Goal: Transaction & Acquisition: Subscribe to service/newsletter

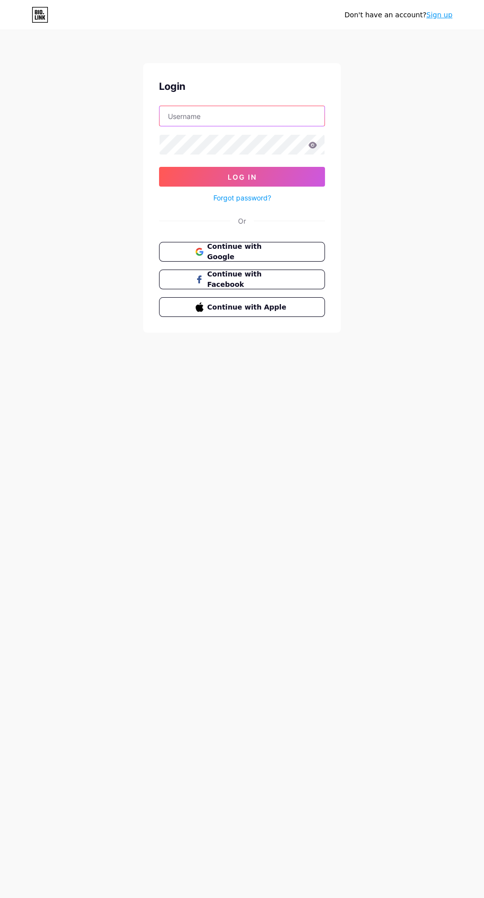
click at [255, 115] on input "text" at bounding box center [241, 116] width 165 height 20
click at [219, 116] on input "text" at bounding box center [241, 116] width 165 height 20
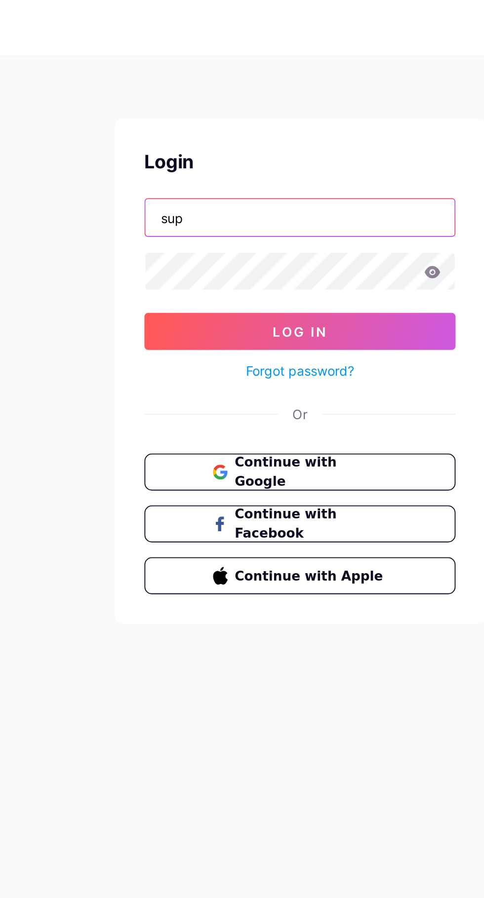
type input "[EMAIL_ADDRESS][DOMAIN_NAME]"
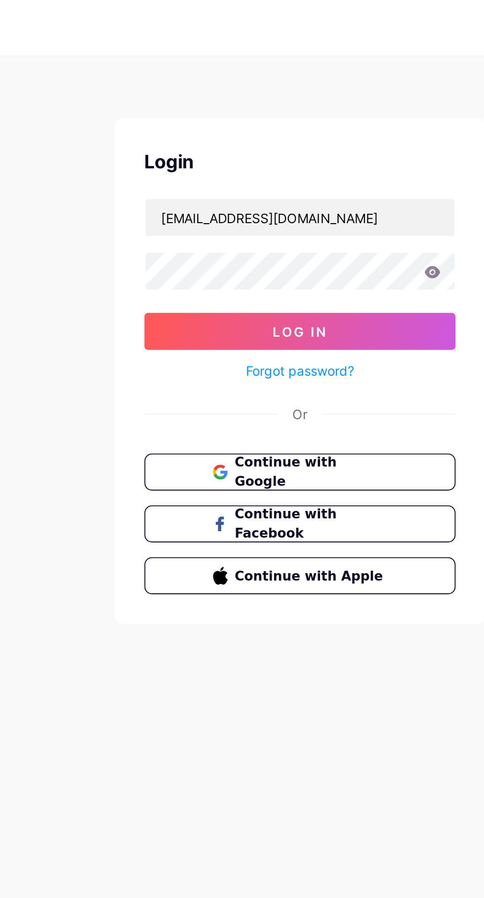
click at [306, 175] on button "Log In" at bounding box center [242, 177] width 166 height 20
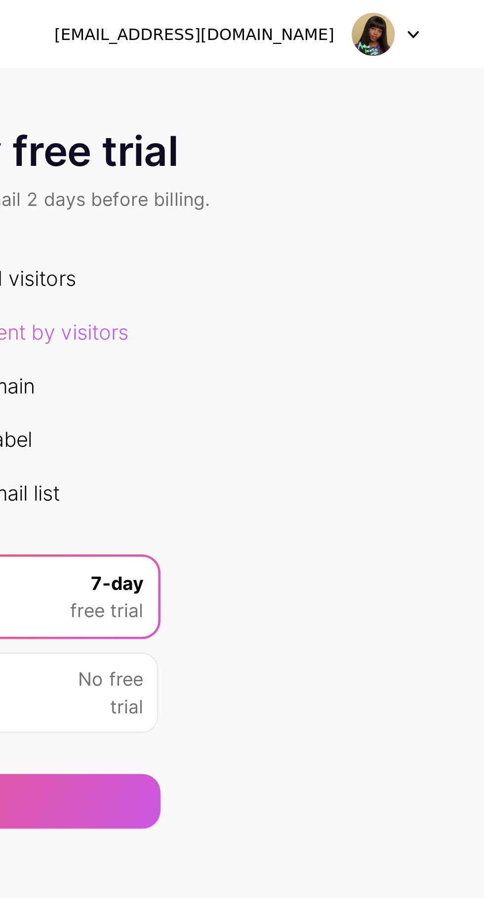
click at [451, 9] on div at bounding box center [438, 15] width 29 height 18
click at [432, 17] on img at bounding box center [432, 14] width 19 height 19
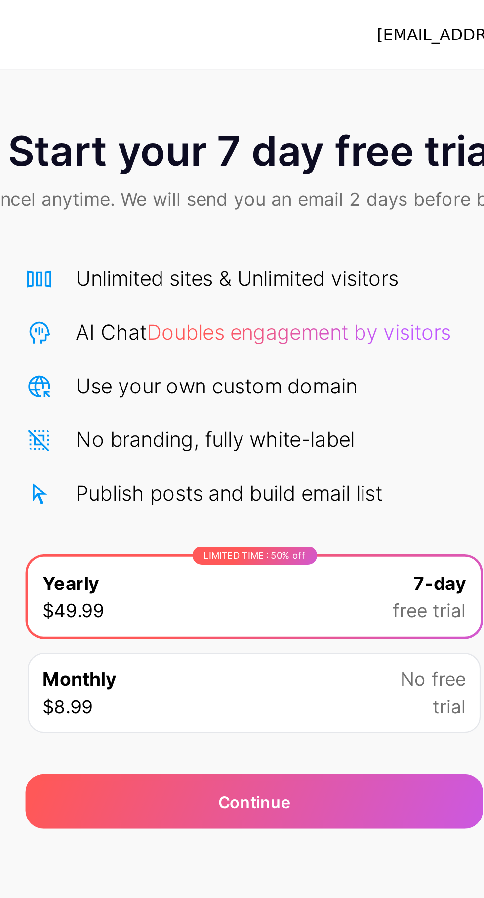
click at [259, 347] on div "Continue" at bounding box center [241, 346] width 197 height 24
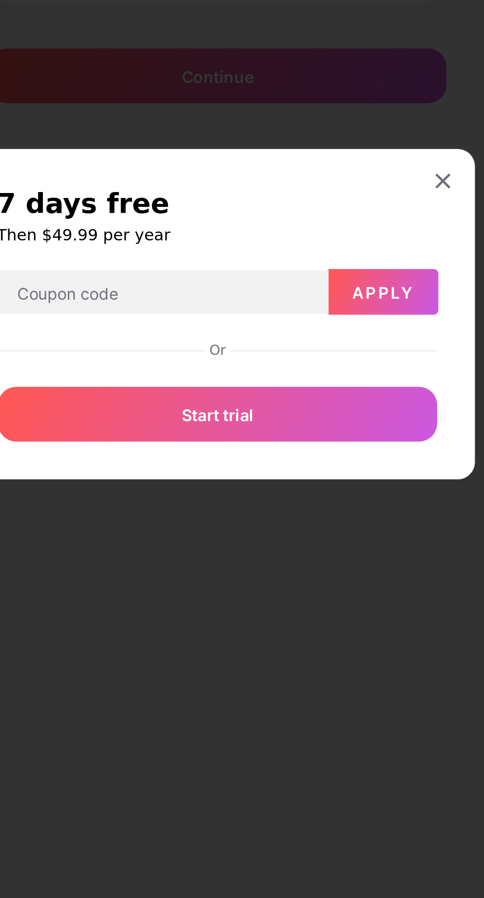
click at [341, 400] on div at bounding box center [339, 392] width 18 height 18
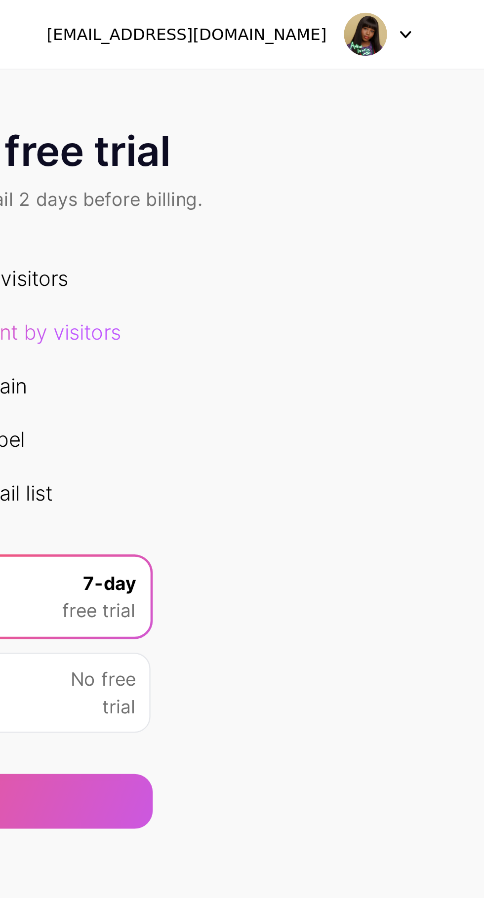
click at [427, 15] on img at bounding box center [432, 14] width 19 height 19
click at [402, 164] on div "Start your 7 day free trial Cancel anytime. We will send you an email 2 days be…" at bounding box center [242, 201] width 484 height 313
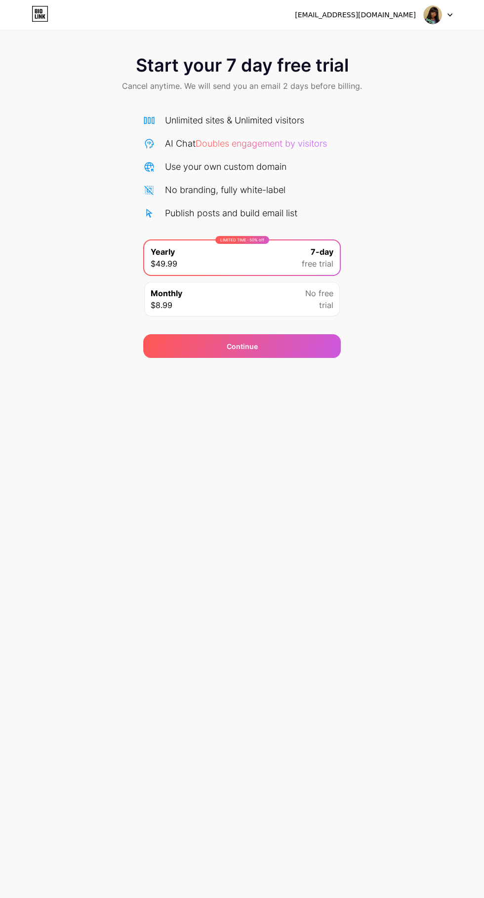
click at [35, 16] on icon at bounding box center [36, 16] width 2 height 4
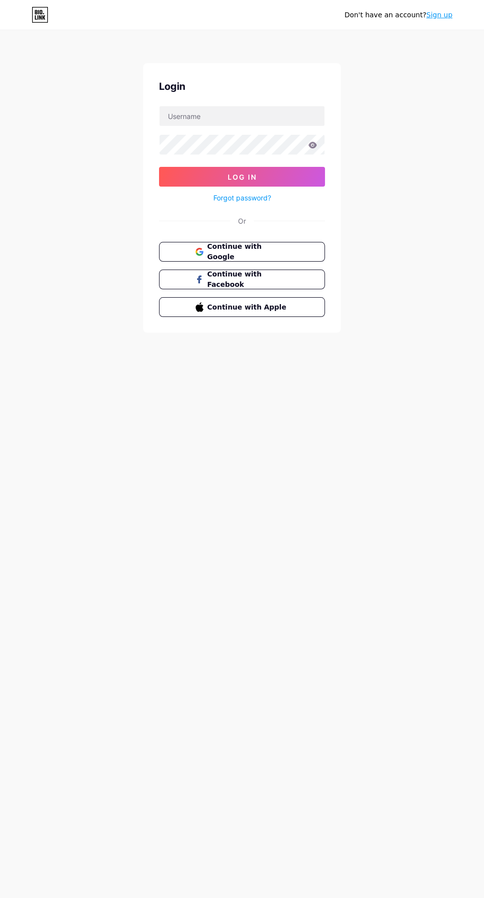
click at [289, 246] on button "Continue with Google" at bounding box center [242, 252] width 166 height 20
click at [278, 112] on input "text" at bounding box center [241, 116] width 165 height 20
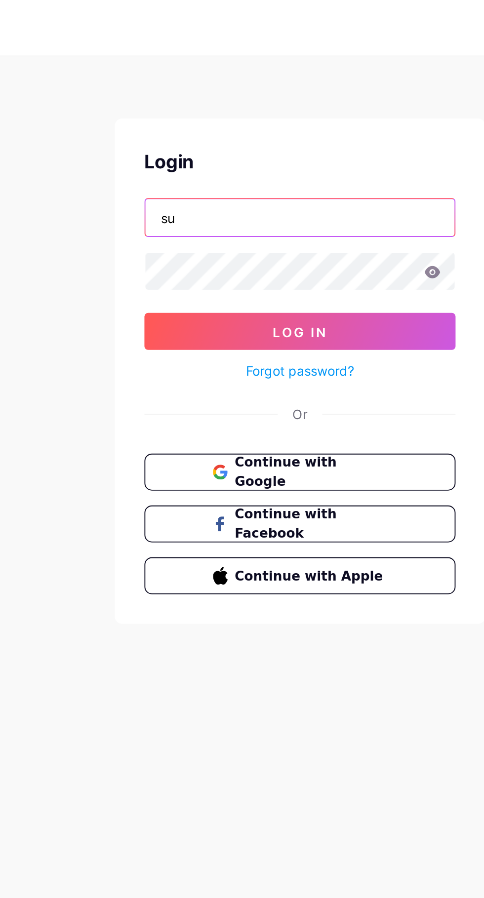
type input "[EMAIL_ADDRESS][DOMAIN_NAME]"
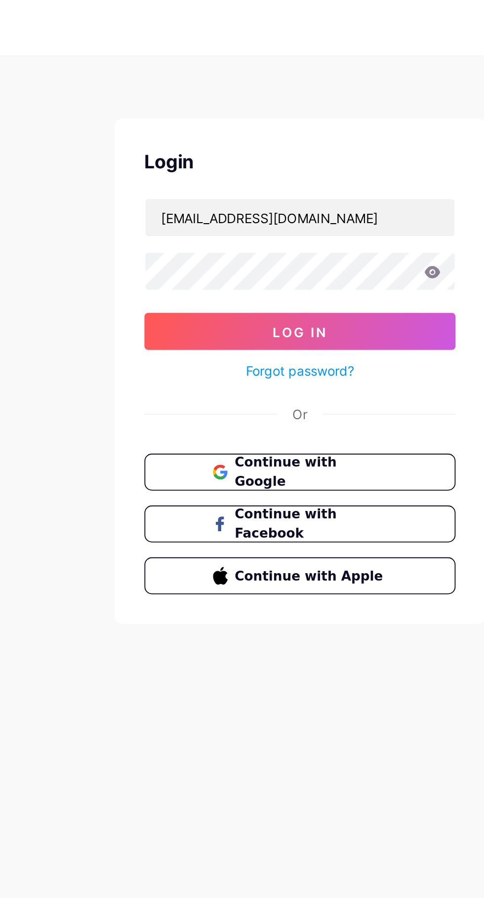
click at [159, 167] on button "Log In" at bounding box center [242, 177] width 166 height 20
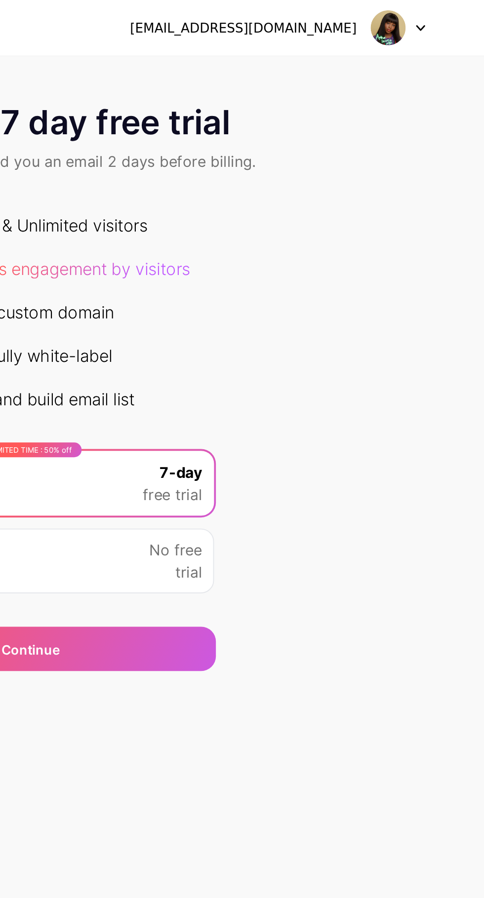
click at [434, 8] on img at bounding box center [432, 14] width 19 height 19
click at [400, 193] on div "Start your 7 day free trial Cancel anytime. We will send you an email 2 days be…" at bounding box center [242, 201] width 484 height 313
